Goal: Information Seeking & Learning: Learn about a topic

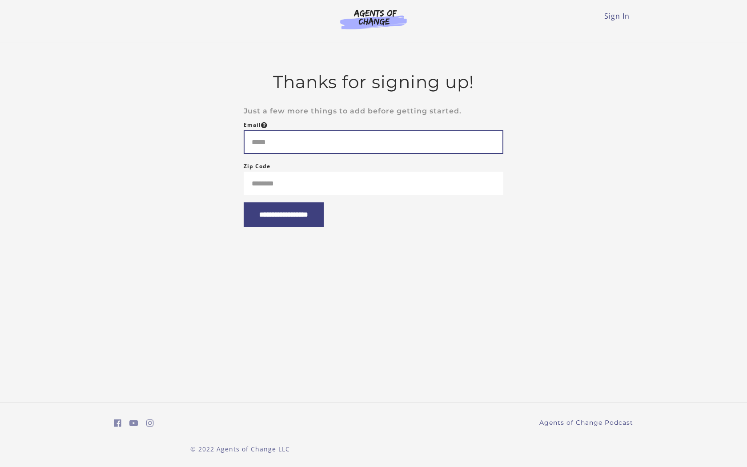
click at [304, 138] on input "Email" at bounding box center [374, 142] width 260 height 24
click at [261, 144] on input "Email" at bounding box center [374, 142] width 260 height 24
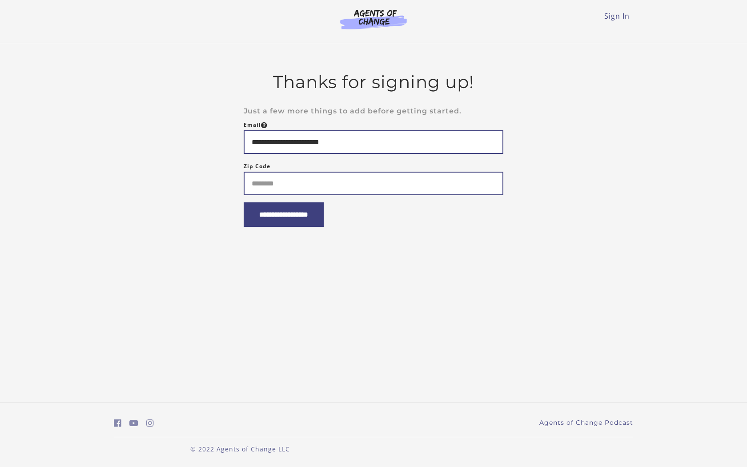
type input "**********"
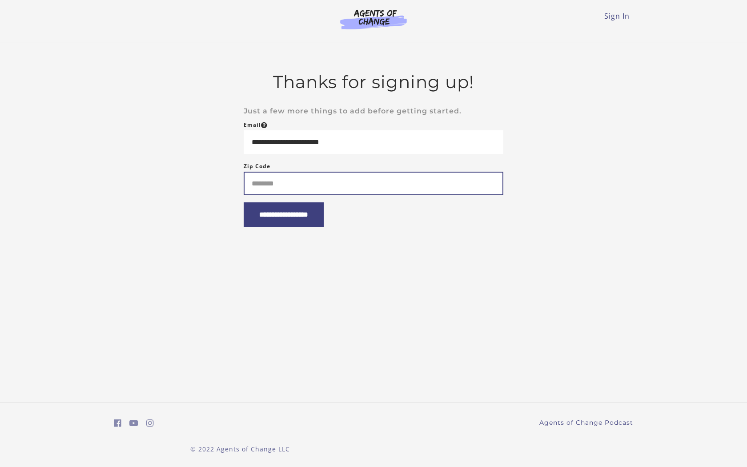
click at [289, 190] on input "Zip Code" at bounding box center [374, 184] width 260 height 24
type input "*****"
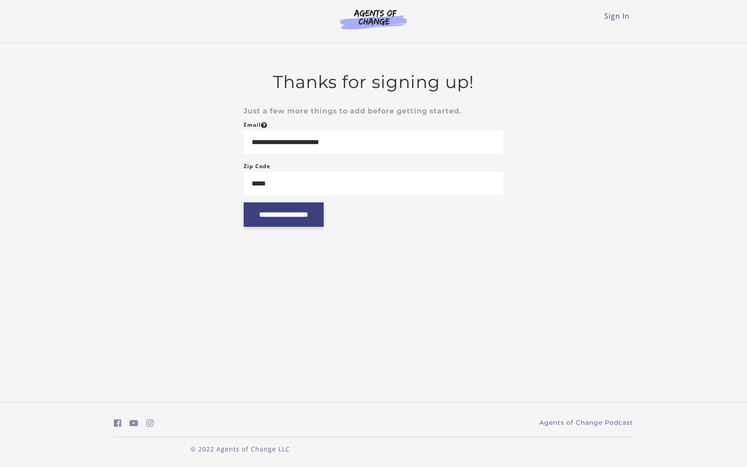
click at [305, 224] on input "**********" at bounding box center [284, 214] width 80 height 24
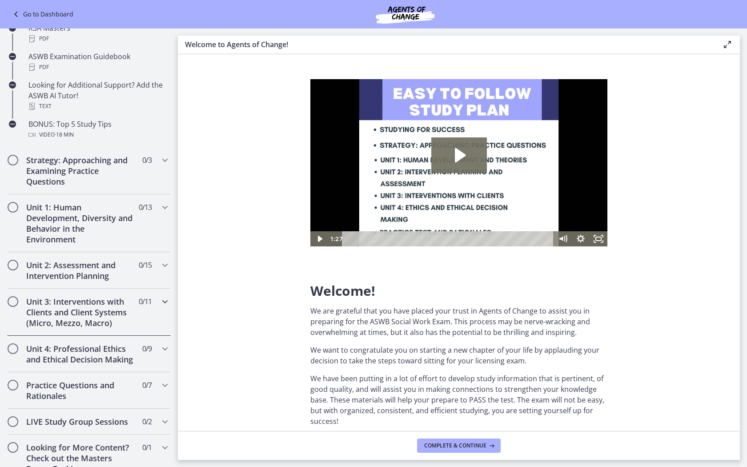
scroll to position [398, 0]
click at [94, 154] on div "Strategy: Approaching and Examining Practice Questions 0 / 3 Completed" at bounding box center [89, 171] width 164 height 47
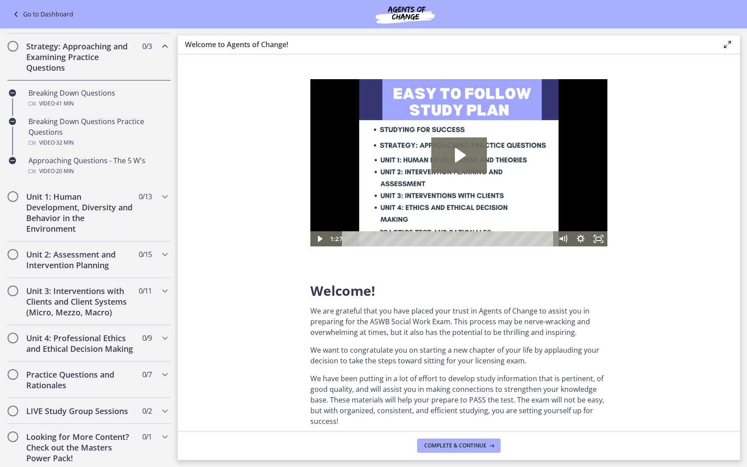
scroll to position [162, 0]
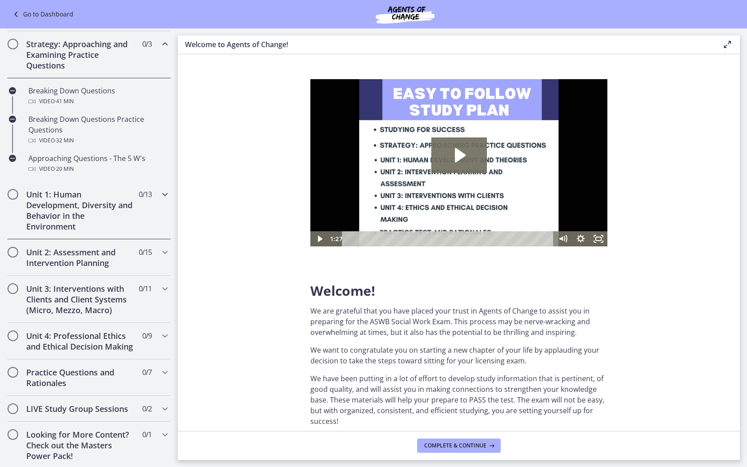
click at [79, 206] on h2 "Unit 1: Human Development, Diversity and Behavior in the Environment" at bounding box center [80, 210] width 108 height 43
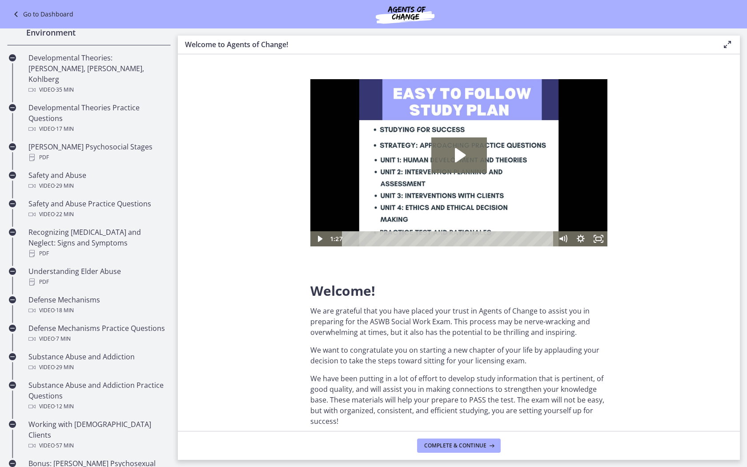
scroll to position [257, 0]
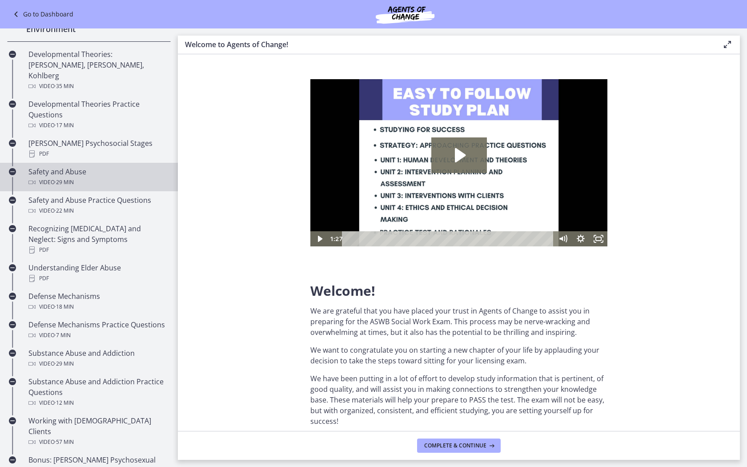
click at [74, 177] on span "· 29 min" at bounding box center [64, 182] width 19 height 11
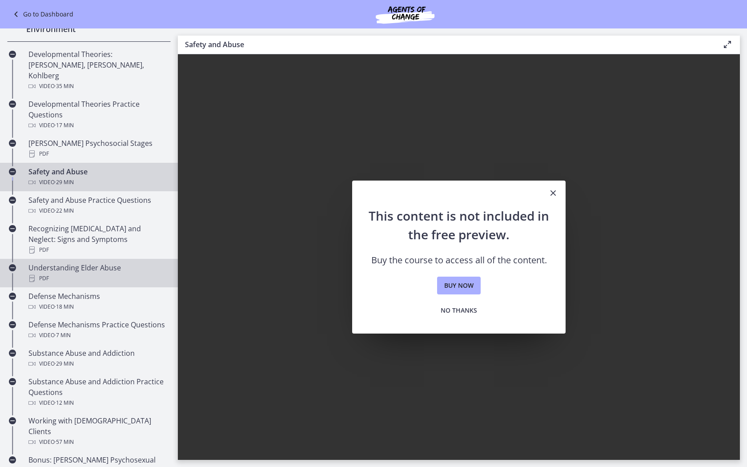
click at [78, 262] on div "Understanding Elder Abuse PDF" at bounding box center [97, 272] width 139 height 21
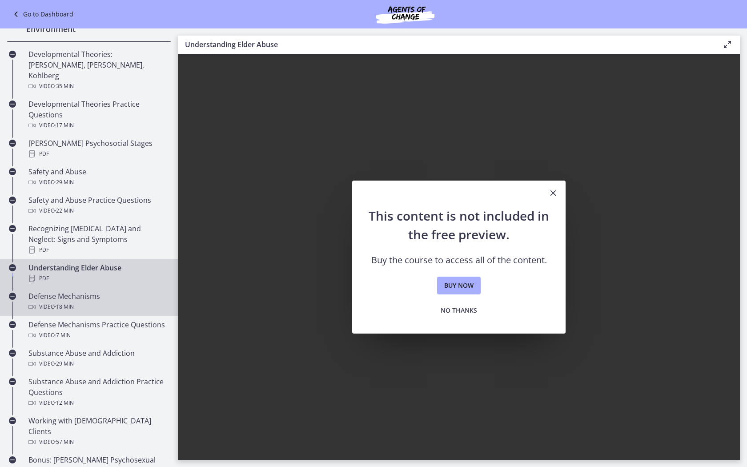
click at [77, 291] on div "Defense Mechanisms Video · 18 min" at bounding box center [97, 301] width 139 height 21
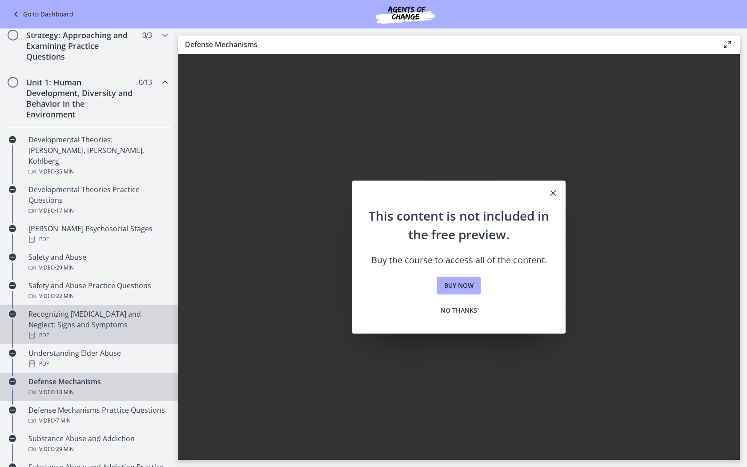
scroll to position [158, 0]
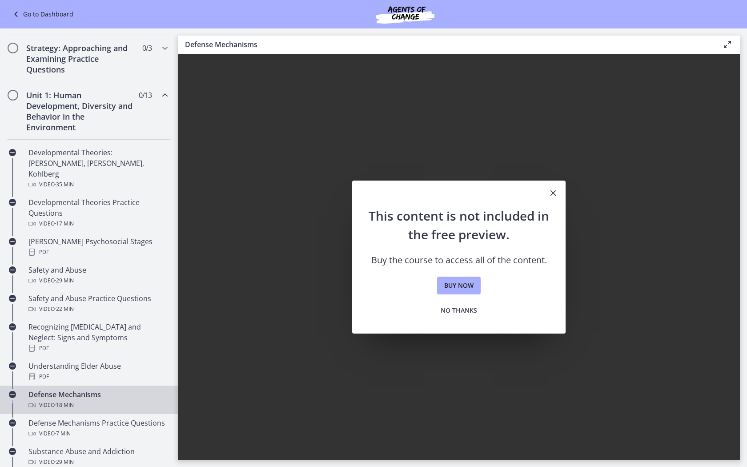
click at [55, 100] on h2 "Unit 1: Human Development, Diversity and Behavior in the Environment" at bounding box center [80, 111] width 108 height 43
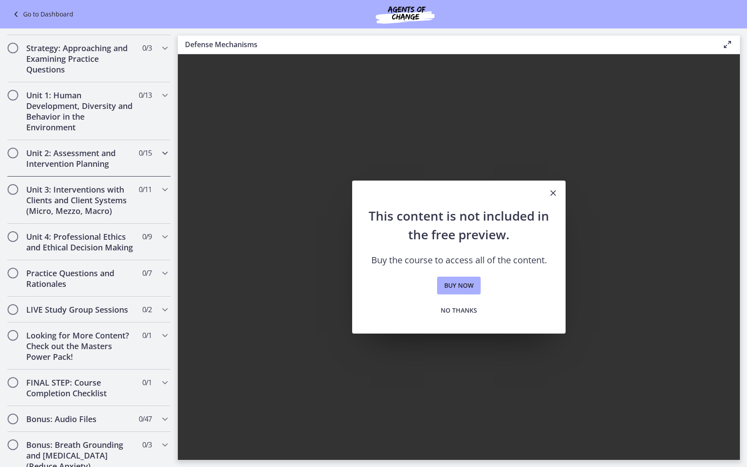
click at [62, 162] on h2 "Unit 2: Assessment and Intervention Planning" at bounding box center [80, 158] width 108 height 21
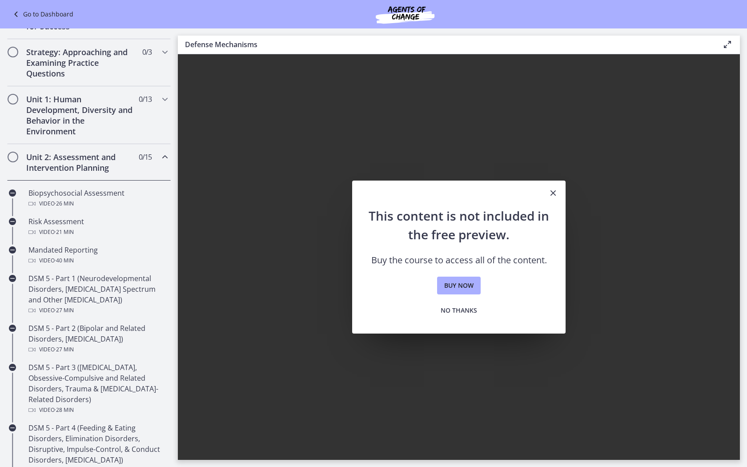
scroll to position [153, 0]
click at [62, 162] on h2 "Unit 2: Assessment and Intervention Planning" at bounding box center [80, 163] width 108 height 21
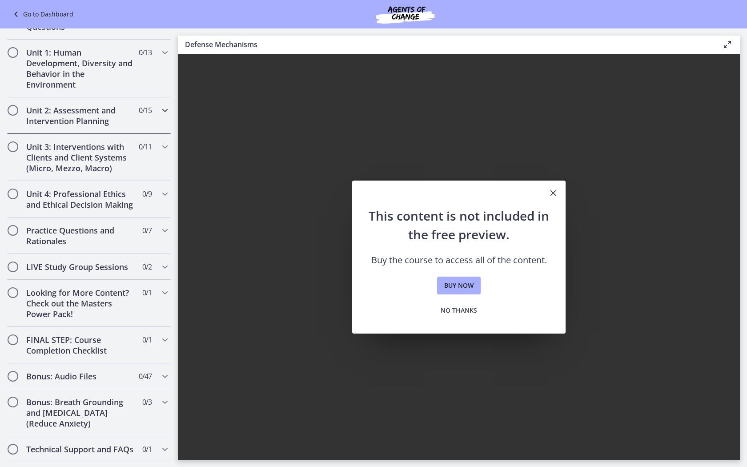
scroll to position [219, 0]
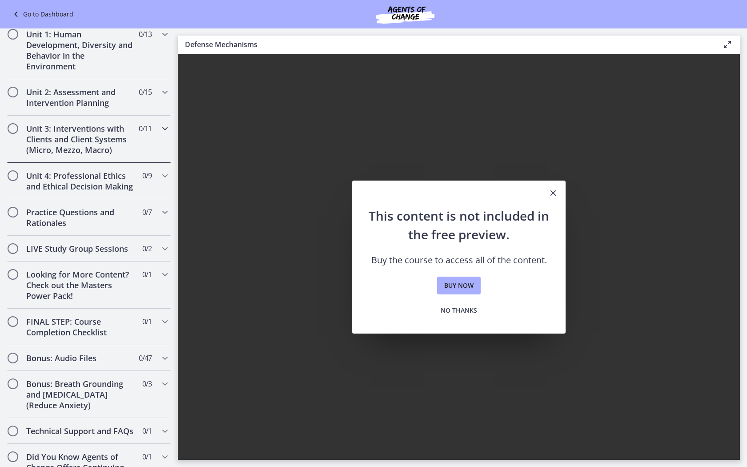
click at [64, 153] on h2 "Unit 3: Interventions with Clients and Client Systems (Micro, Mezzo, Macro)" at bounding box center [80, 139] width 108 height 32
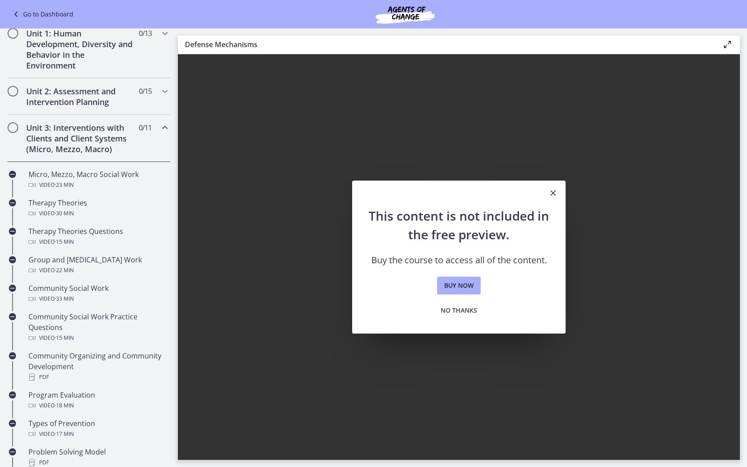
scroll to position [221, 0]
click at [66, 147] on h2 "Unit 3: Interventions with Clients and Client Systems (Micro, Mezzo, Macro)" at bounding box center [80, 137] width 108 height 32
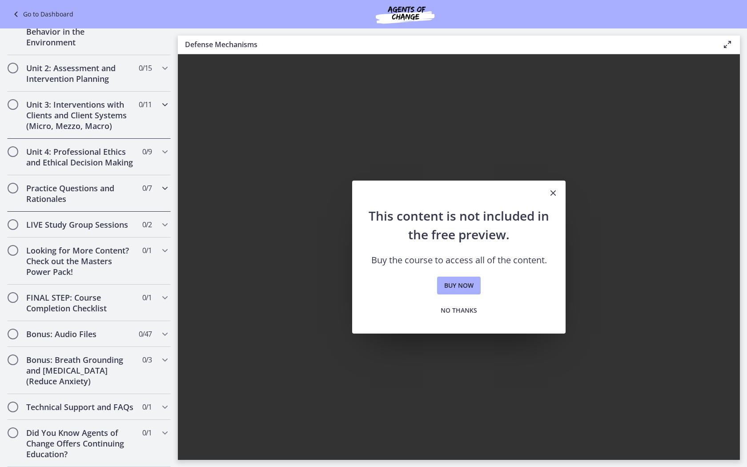
scroll to position [264, 0]
click at [56, 220] on div "LIVE Study Group Sessions 0 / 2 Completed" at bounding box center [89, 225] width 164 height 26
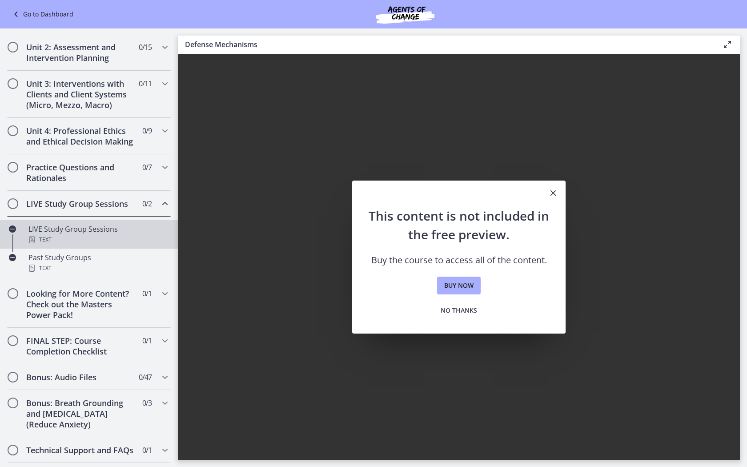
click at [52, 245] on div "Text" at bounding box center [97, 239] width 139 height 11
click at [71, 209] on h2 "LIVE Study Group Sessions" at bounding box center [80, 203] width 108 height 11
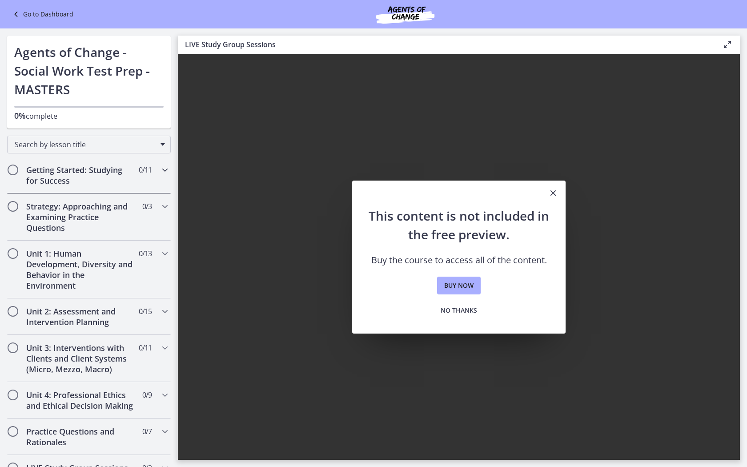
click at [91, 179] on h2 "Getting Started: Studying for Success" at bounding box center [80, 174] width 108 height 21
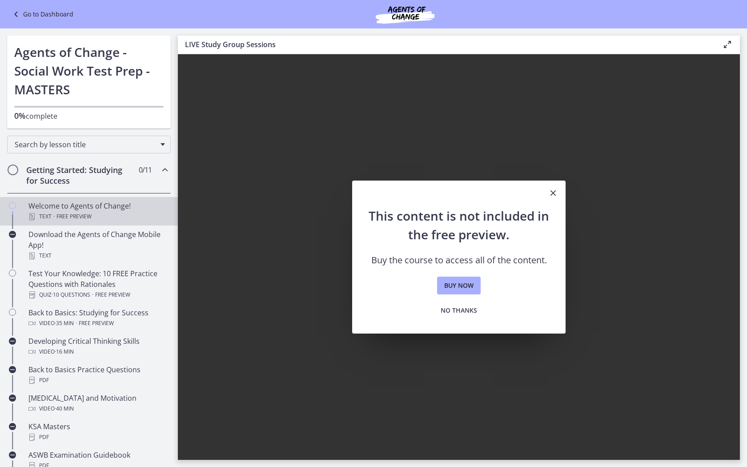
click at [75, 209] on div "Welcome to Agents of Change! Text · Free preview" at bounding box center [97, 211] width 139 height 21
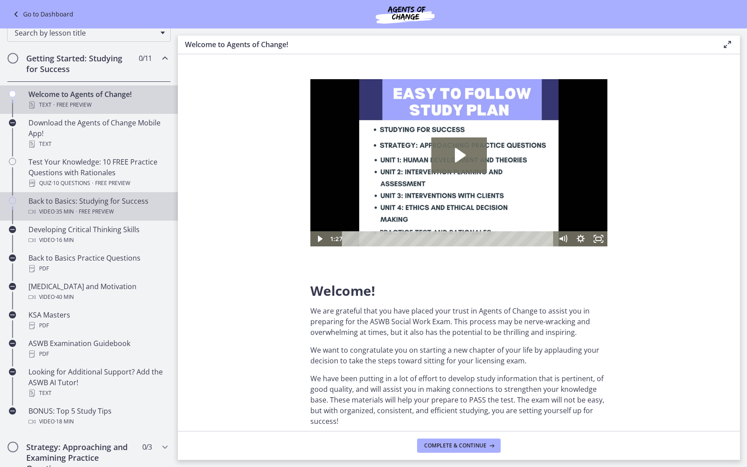
scroll to position [113, 0]
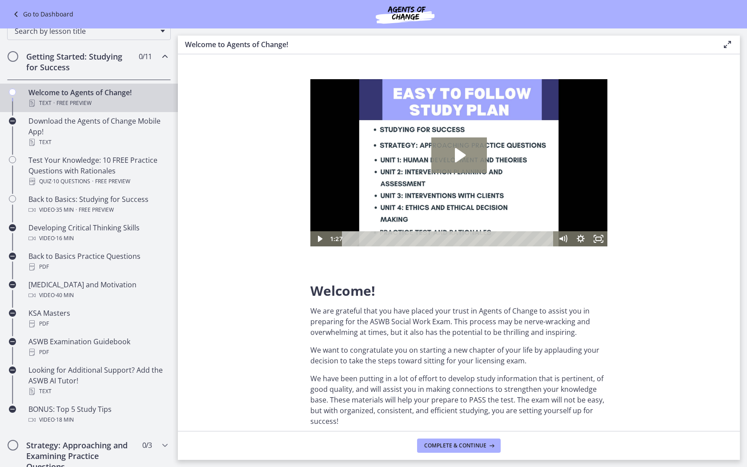
click at [433, 161] on icon "Play Video: c1o6hcmjueu5qasqsu00.mp4" at bounding box center [459, 155] width 56 height 36
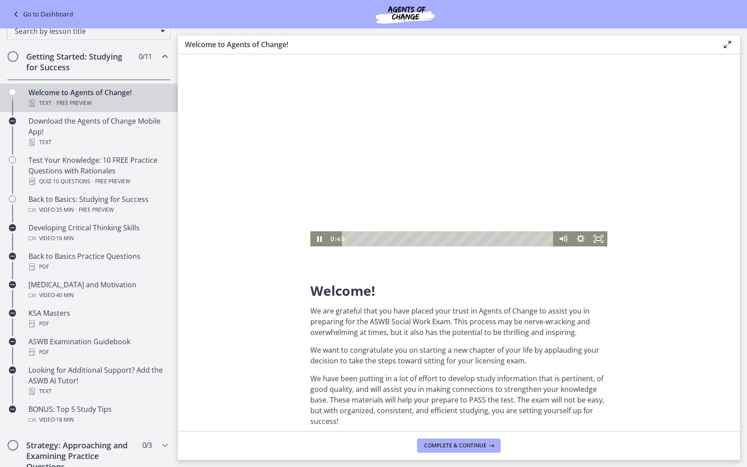
click at [425, 158] on div at bounding box center [458, 162] width 297 height 167
